Goal: Use online tool/utility

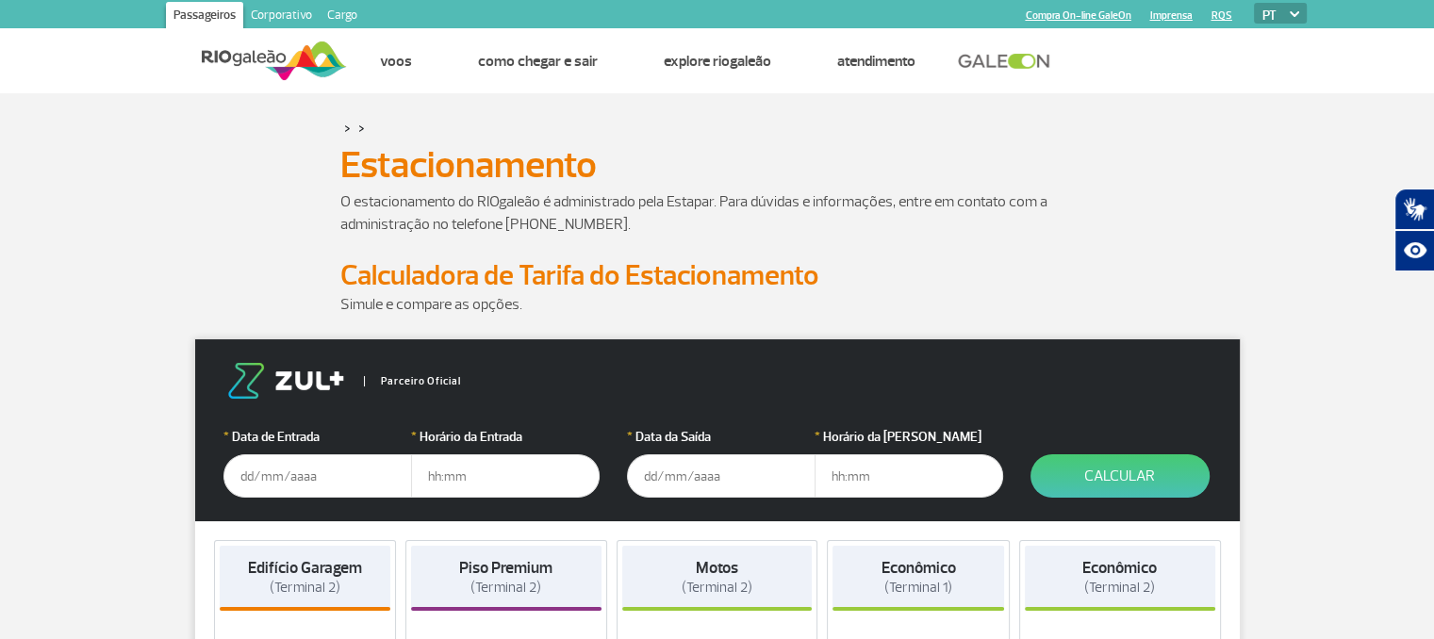
click at [285, 476] on input "text" at bounding box center [317, 475] width 189 height 43
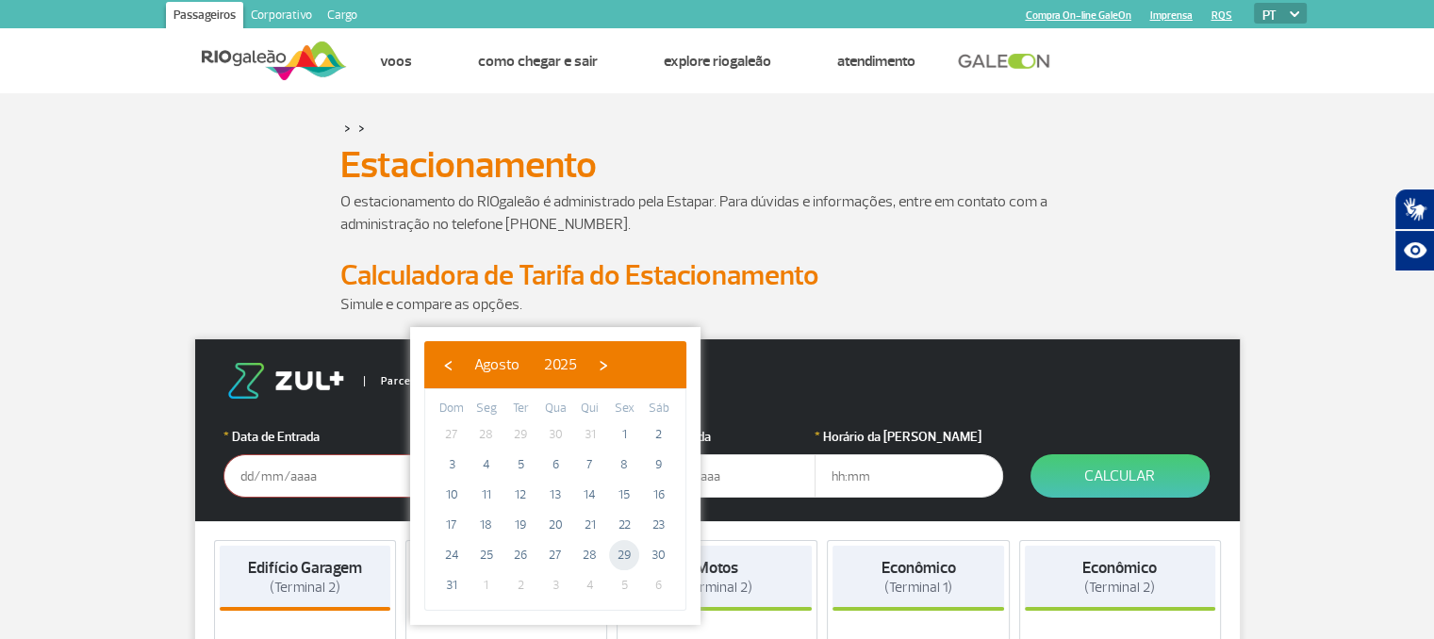
click at [632, 566] on span "29" at bounding box center [624, 555] width 30 height 30
type input "[DATE]"
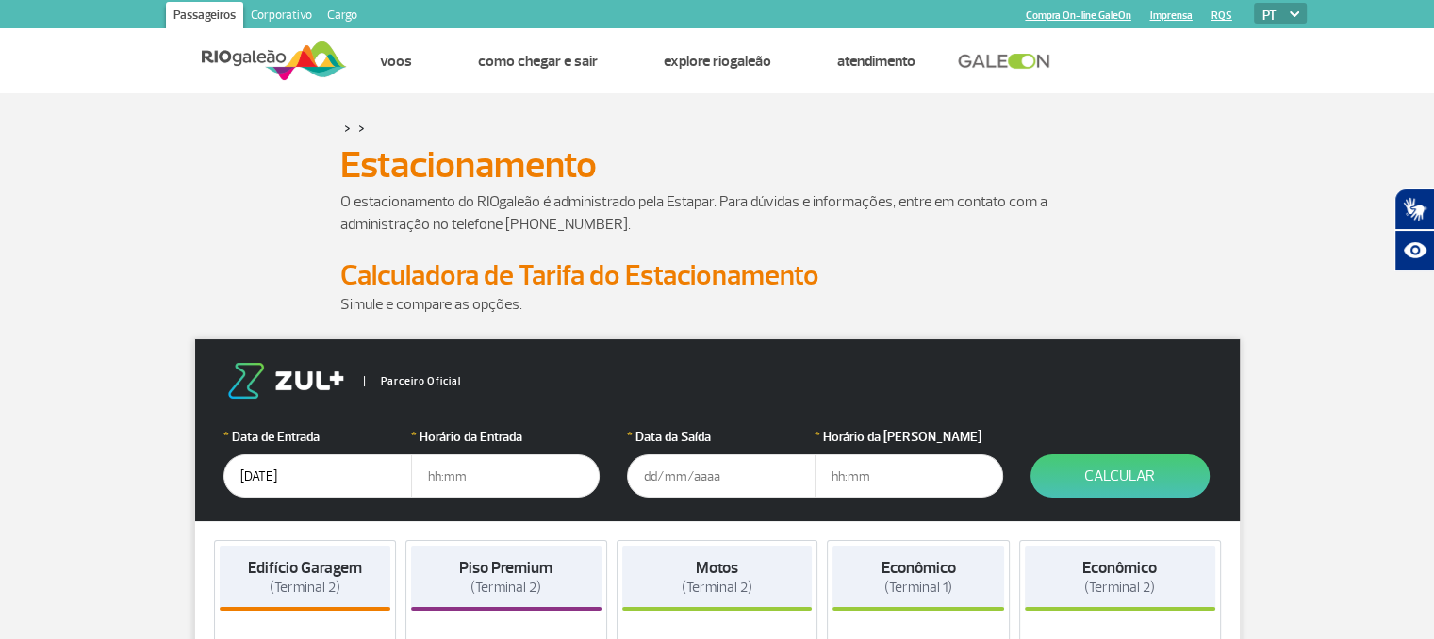
click at [471, 473] on input "text" at bounding box center [505, 475] width 189 height 43
type input "15:30"
click at [665, 483] on input "text" at bounding box center [721, 475] width 189 height 43
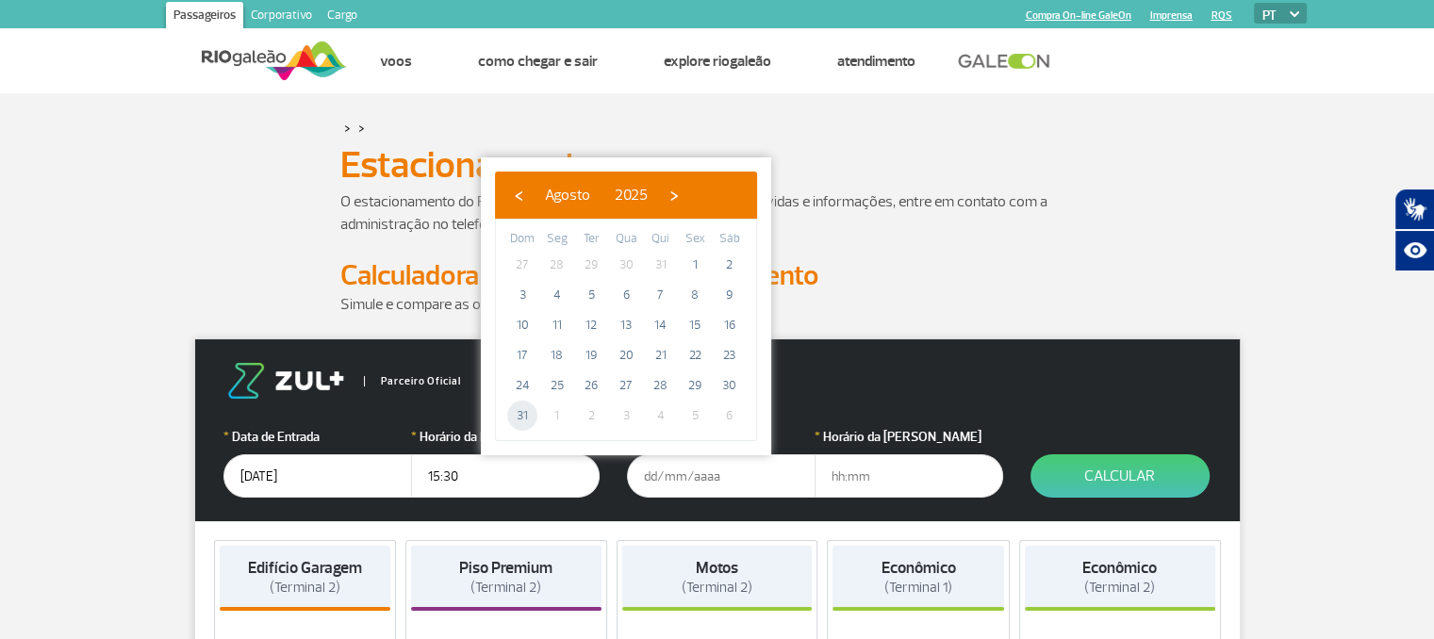
click at [510, 415] on span "31" at bounding box center [522, 416] width 30 height 30
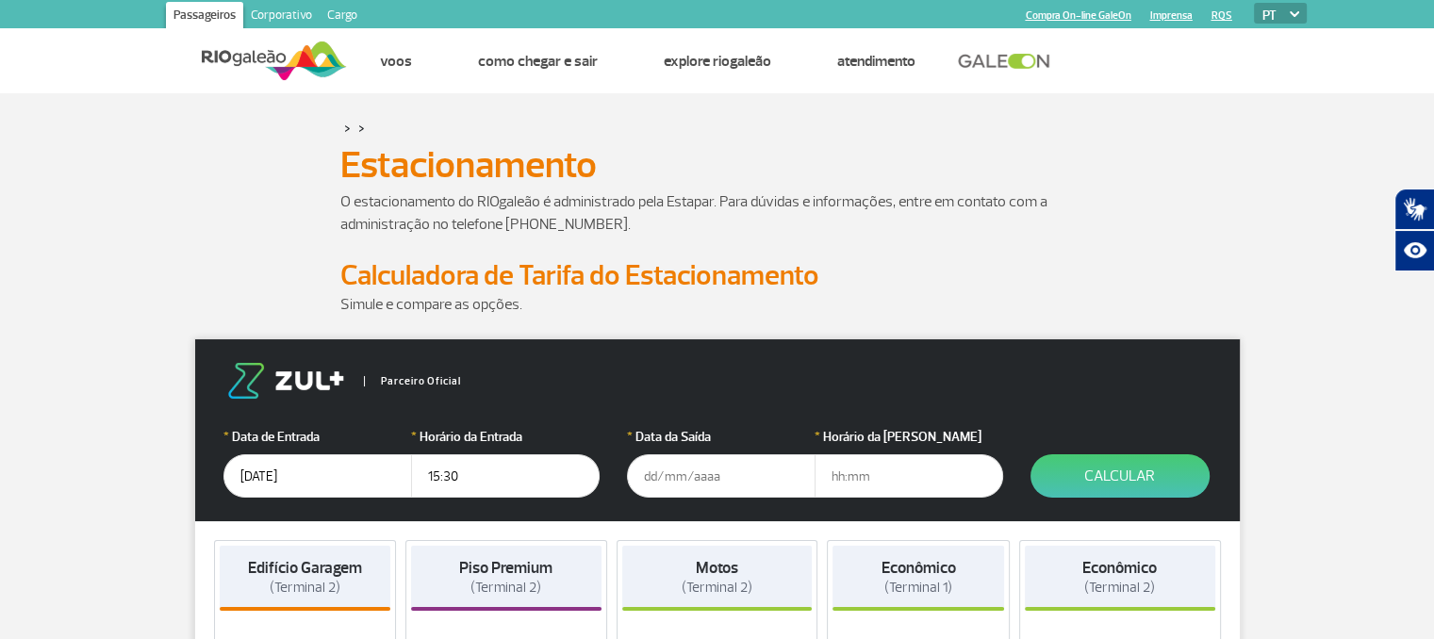
type input "[DATE]"
click at [866, 476] on input "text" at bounding box center [909, 475] width 189 height 43
type input "17:40"
click at [1046, 469] on button "Calcular" at bounding box center [1120, 475] width 179 height 43
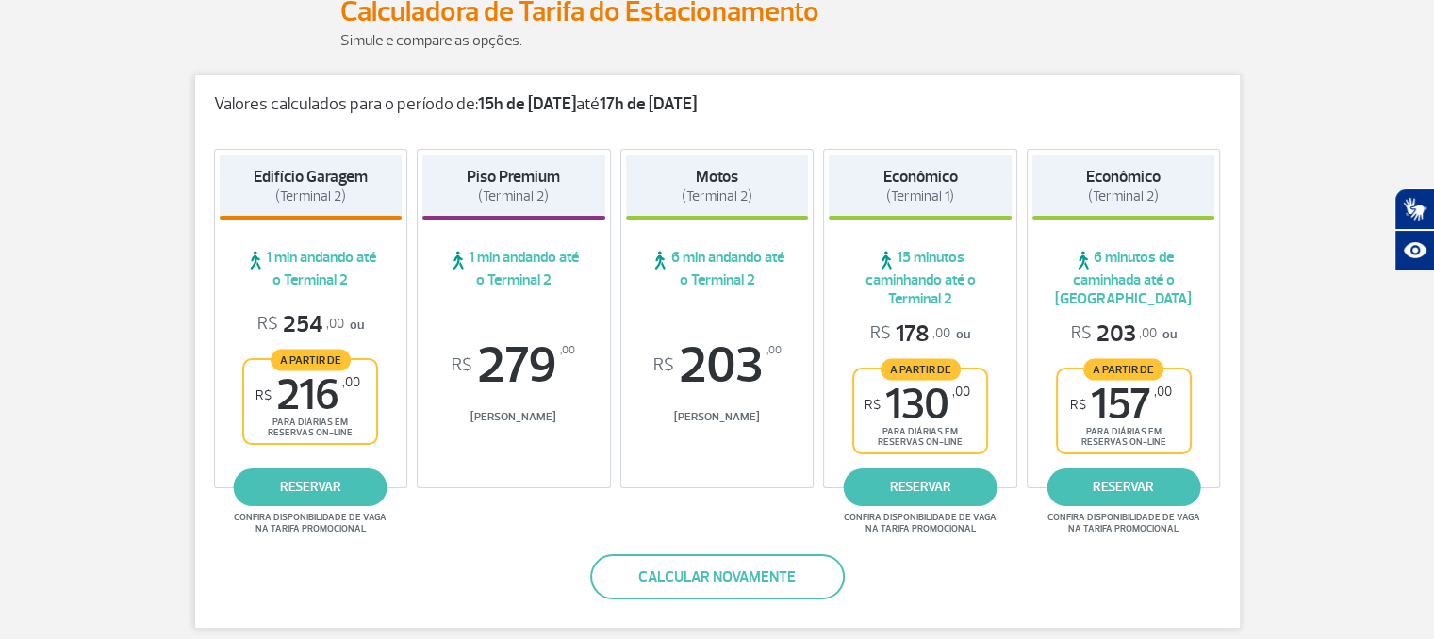
scroll to position [267, 0]
